Goal: Task Accomplishment & Management: Use online tool/utility

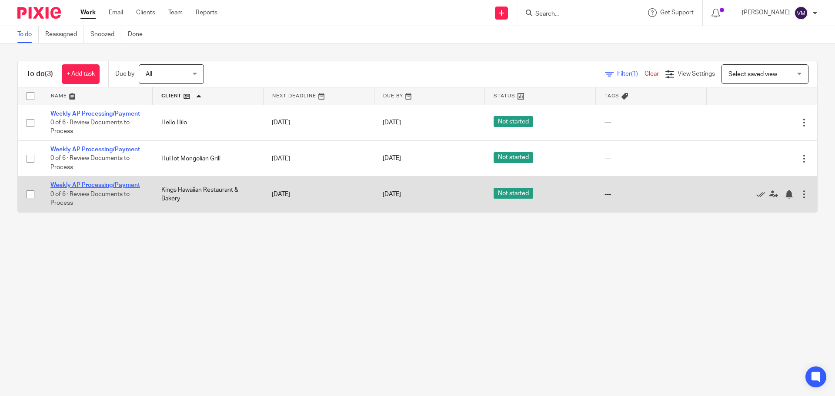
click at [113, 184] on link "Weekly AP Processing/Payment" at bounding box center [95, 185] width 90 height 6
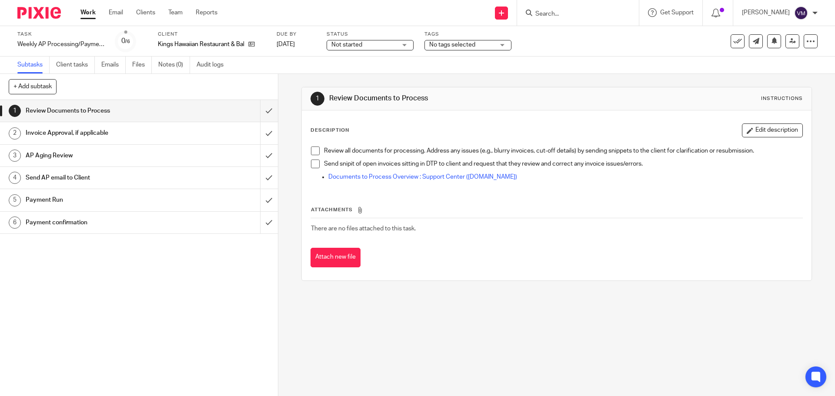
click at [64, 173] on h1 "Send AP email to Client" at bounding box center [101, 177] width 150 height 13
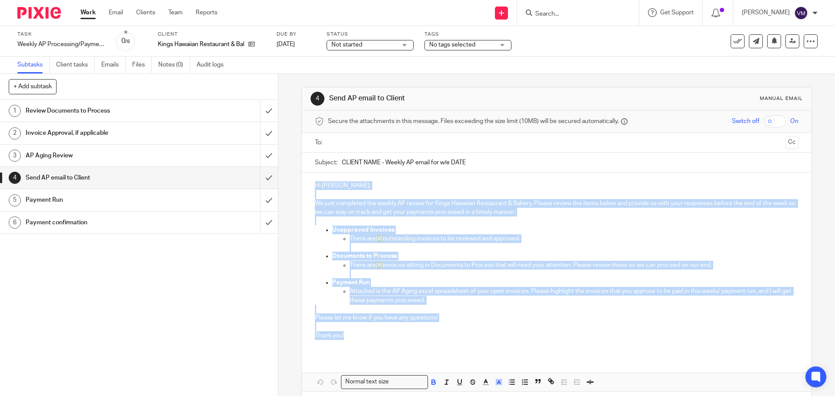
drag, startPoint x: 326, startPoint y: 202, endPoint x: 357, endPoint y: 336, distance: 137.4
click at [357, 336] on div "Hi Ian, We just completed the weekly AP review for Kings Hawaiian Restaurant & …" at bounding box center [556, 264] width 509 height 183
copy div "Hi Ian, We just completed the weekly AP review for Kings Hawaiian Restaurant & …"
click at [93, 16] on link "Work" at bounding box center [87, 12] width 15 height 9
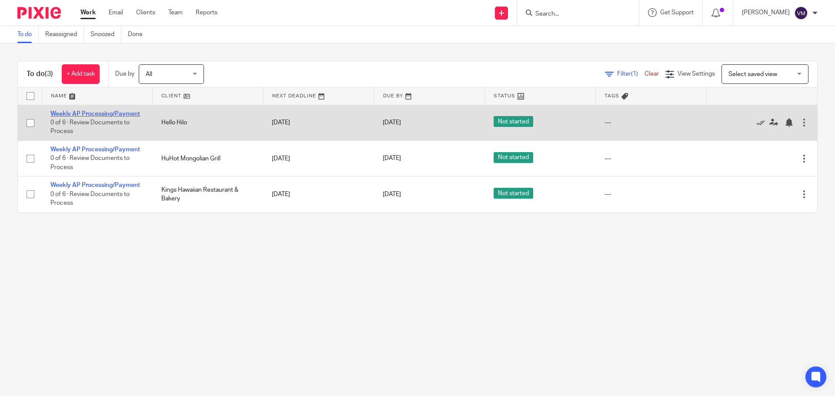
click at [128, 111] on link "Weekly AP Processing/Payment" at bounding box center [95, 114] width 90 height 6
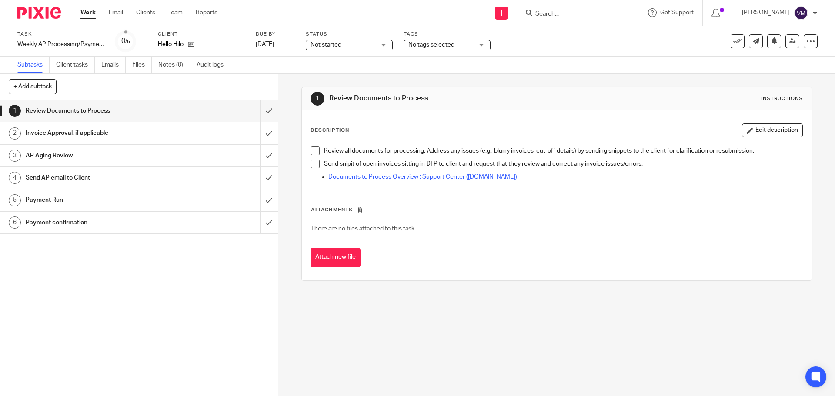
click at [68, 175] on h1 "Send AP email to Client" at bounding box center [101, 177] width 150 height 13
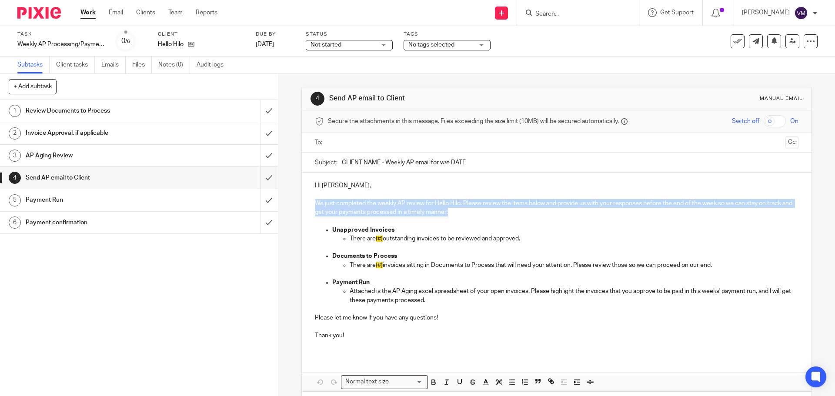
drag, startPoint x: 312, startPoint y: 200, endPoint x: 462, endPoint y: 213, distance: 150.1
click at [462, 213] on p "We just completed the weekly AP review for Hello Hilo. Please review the items …" at bounding box center [556, 208] width 483 height 18
copy p "We just completed the weekly AP review for Hello Hilo. Please review the items …"
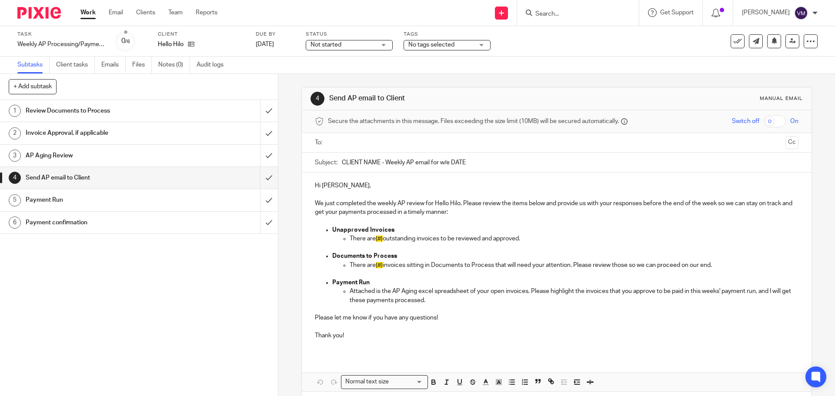
drag, startPoint x: 441, startPoint y: 158, endPoint x: 339, endPoint y: 157, distance: 101.8
click at [342, 157] on input "CLIENT NAME - Weekly AP email for w/e DATE" at bounding box center [570, 163] width 456 height 20
click at [257, 113] on input "submit" at bounding box center [139, 111] width 278 height 22
click at [261, 136] on input "submit" at bounding box center [139, 133] width 278 height 22
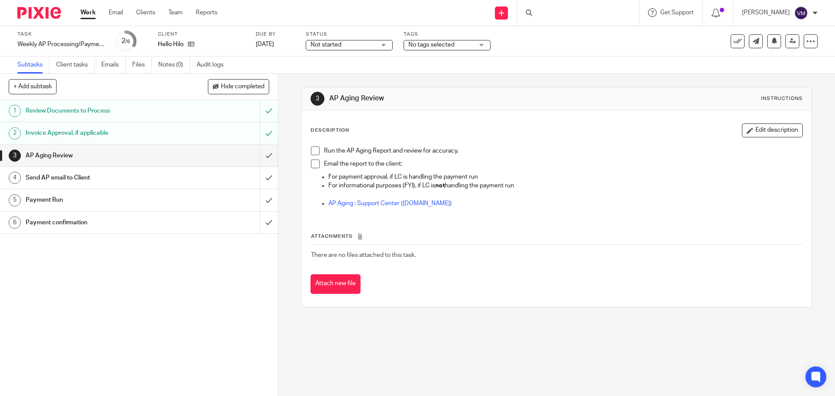
click at [261, 156] on input "submit" at bounding box center [139, 156] width 278 height 22
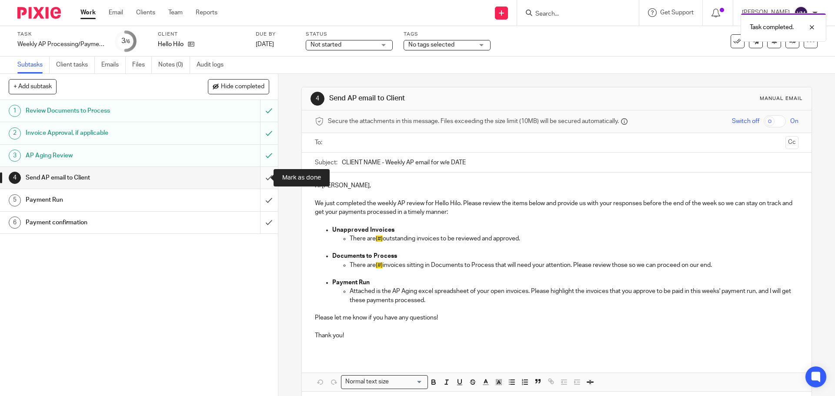
click at [259, 180] on input "submit" at bounding box center [139, 178] width 278 height 22
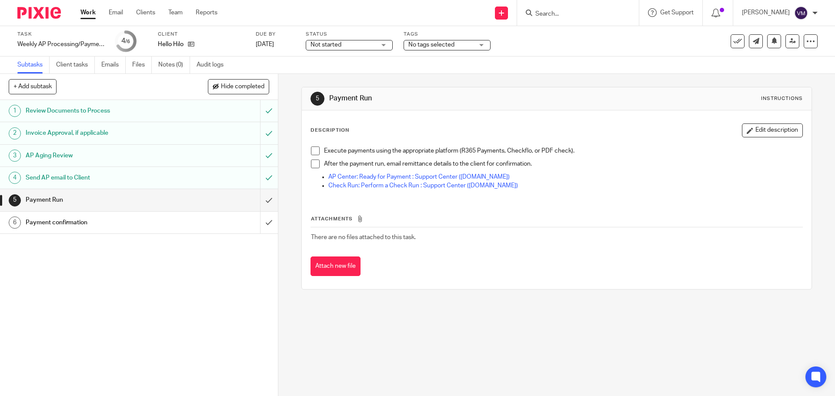
click at [86, 10] on link "Work" at bounding box center [87, 12] width 15 height 9
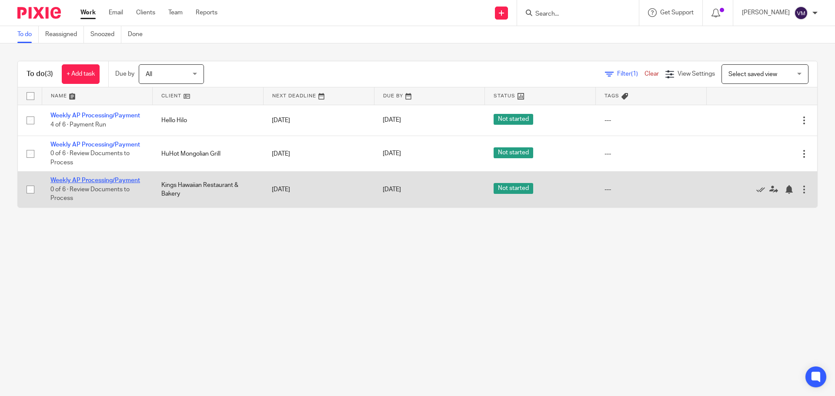
click at [116, 182] on link "Weekly AP Processing/Payment" at bounding box center [95, 180] width 90 height 6
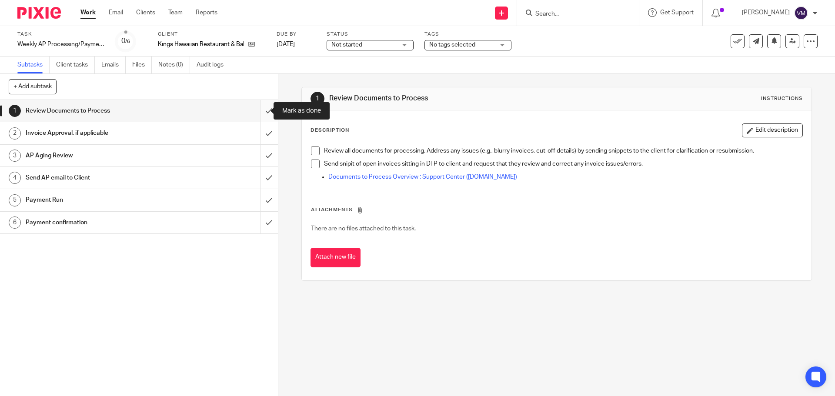
click at [256, 112] on input "submit" at bounding box center [139, 111] width 278 height 22
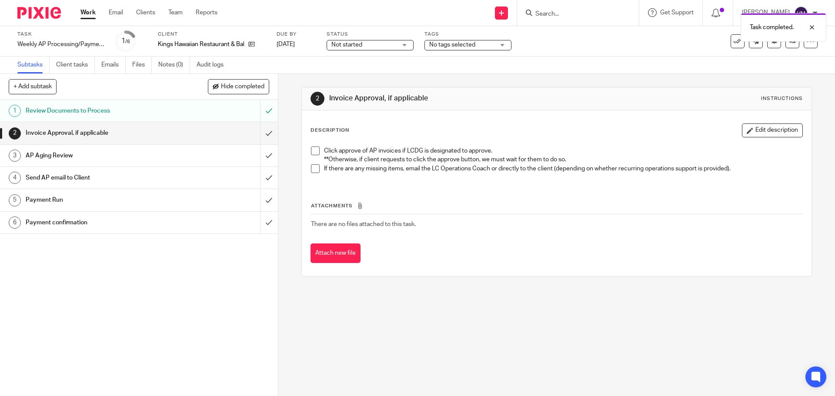
click at [266, 138] on input "submit" at bounding box center [139, 133] width 278 height 22
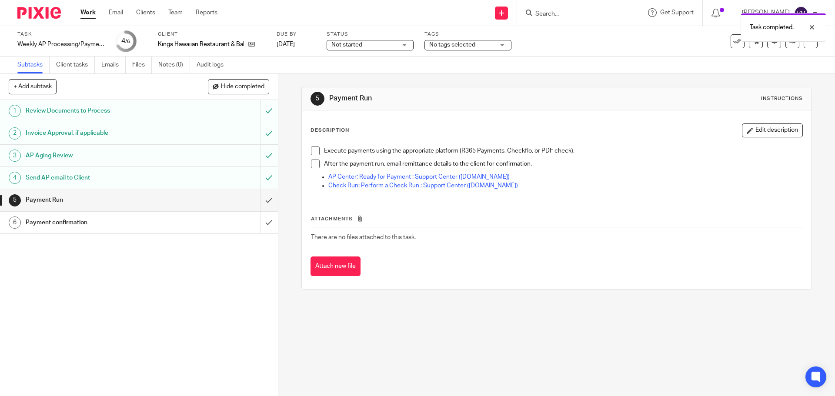
click at [183, 178] on div "Send AP email to Client" at bounding box center [139, 177] width 226 height 13
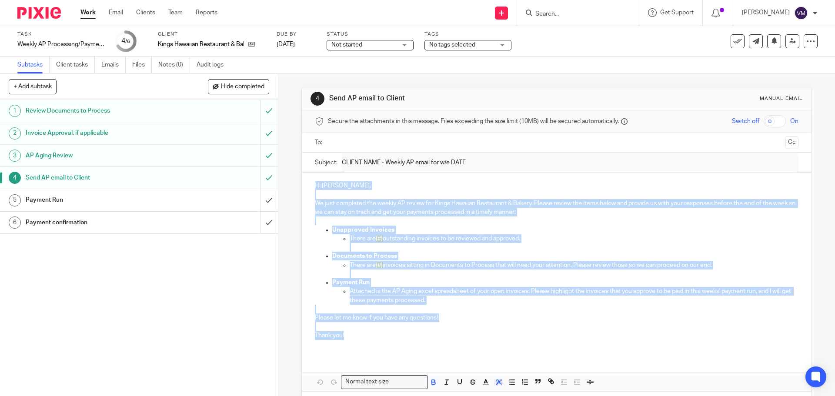
drag, startPoint x: 312, startPoint y: 185, endPoint x: 347, endPoint y: 331, distance: 150.5
click at [351, 334] on div "Hi [PERSON_NAME], We just completed the weekly AP review for Kings Hawaiian Res…" at bounding box center [556, 264] width 509 height 183
copy div "Hi [PERSON_NAME], We just completed the weekly AP review for Kings Hawaiian Res…"
